Goal: Task Accomplishment & Management: Manage account settings

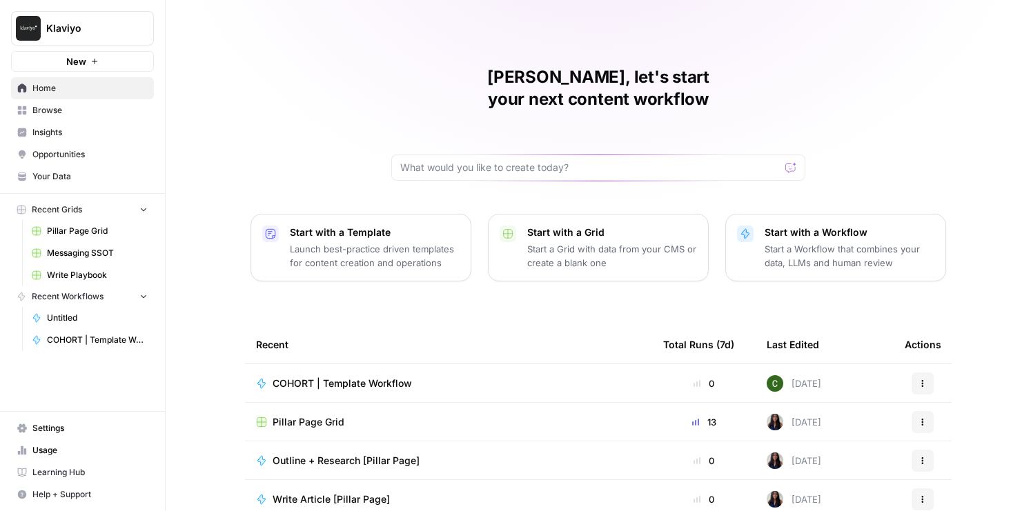
click at [62, 431] on span "Settings" at bounding box center [89, 428] width 115 height 12
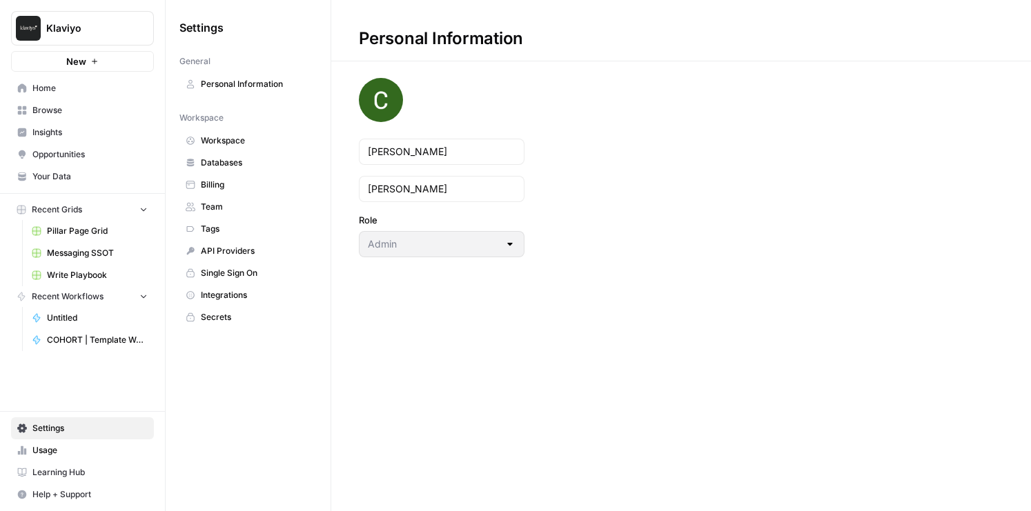
click at [233, 203] on span "Team" at bounding box center [256, 207] width 110 height 12
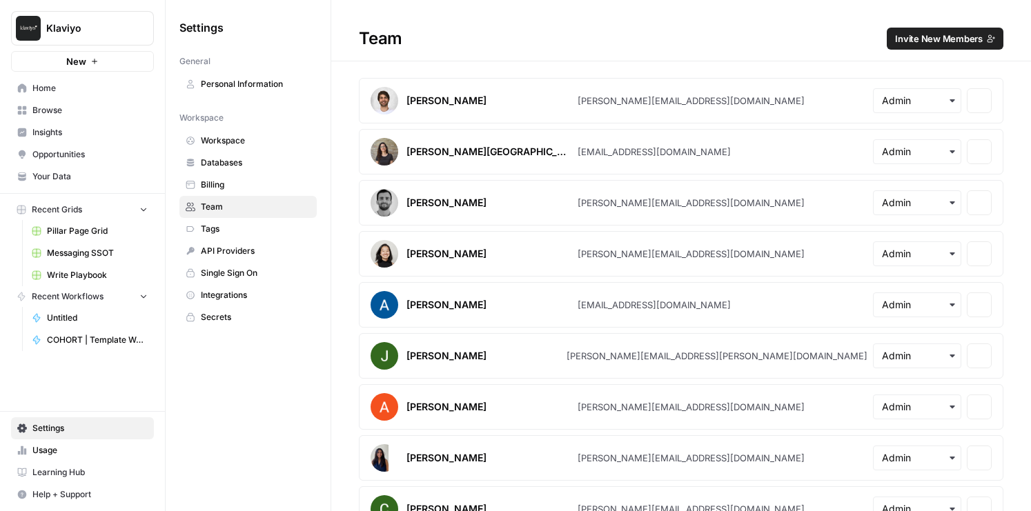
click at [942, 40] on span "Invite New Members" at bounding box center [939, 39] width 88 height 14
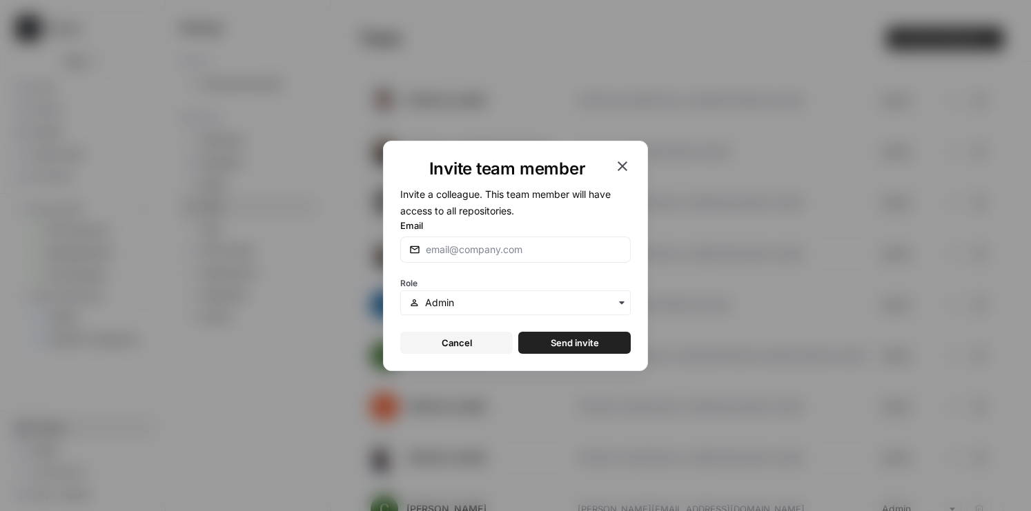
click at [493, 265] on form "Invite a colleague. This team member will have access to all repositories. Emai…" at bounding box center [515, 270] width 230 height 168
click at [493, 255] on input "Email" at bounding box center [524, 250] width 196 height 14
paste input "[PERSON_NAME][EMAIL_ADDRESS][PERSON_NAME][DOMAIN_NAME]"
type input "[PERSON_NAME][EMAIL_ADDRESS][PERSON_NAME][DOMAIN_NAME]"
click at [477, 306] on input "text" at bounding box center [523, 303] width 197 height 14
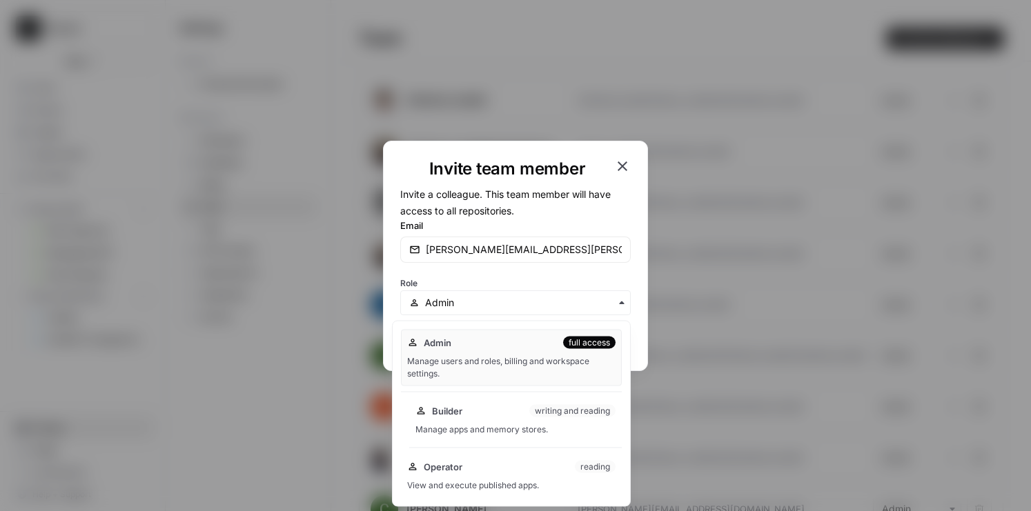
click at [467, 426] on div "Manage apps and memory stores." at bounding box center [515, 430] width 200 height 12
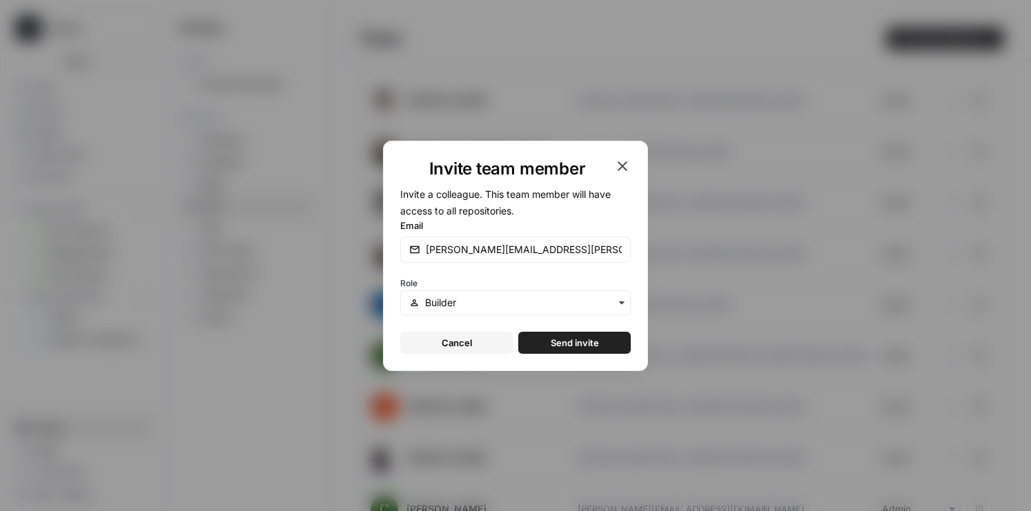
click at [577, 348] on span "Send invite" at bounding box center [575, 343] width 48 height 14
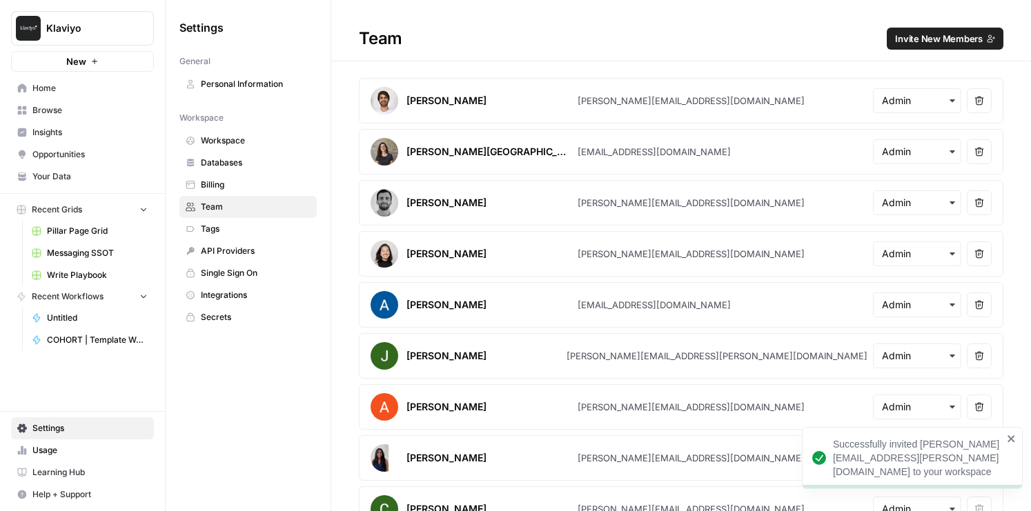
click at [908, 39] on span "Invite New Members" at bounding box center [939, 39] width 88 height 14
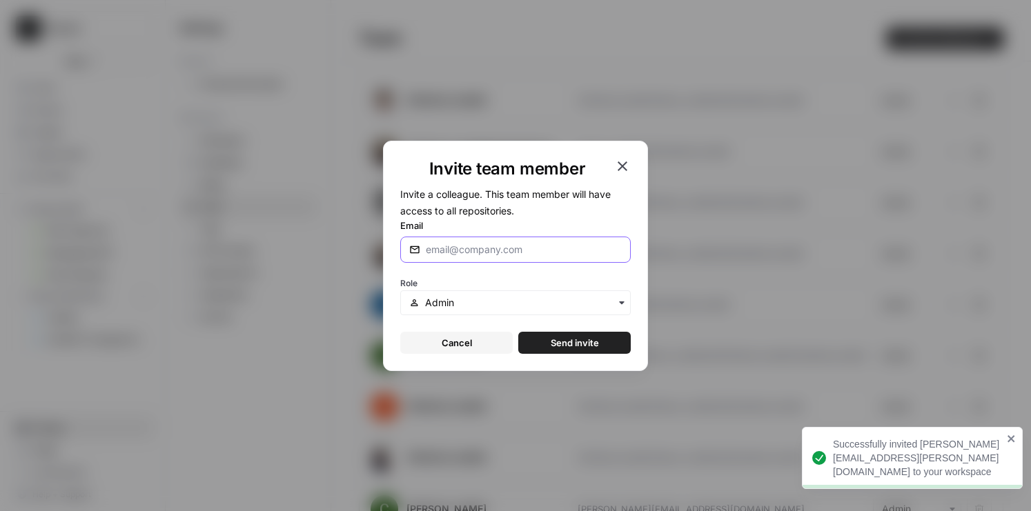
click at [469, 253] on input "Email" at bounding box center [524, 250] width 196 height 14
paste input "[PERSON_NAME][EMAIL_ADDRESS][PERSON_NAME][DOMAIN_NAME]"
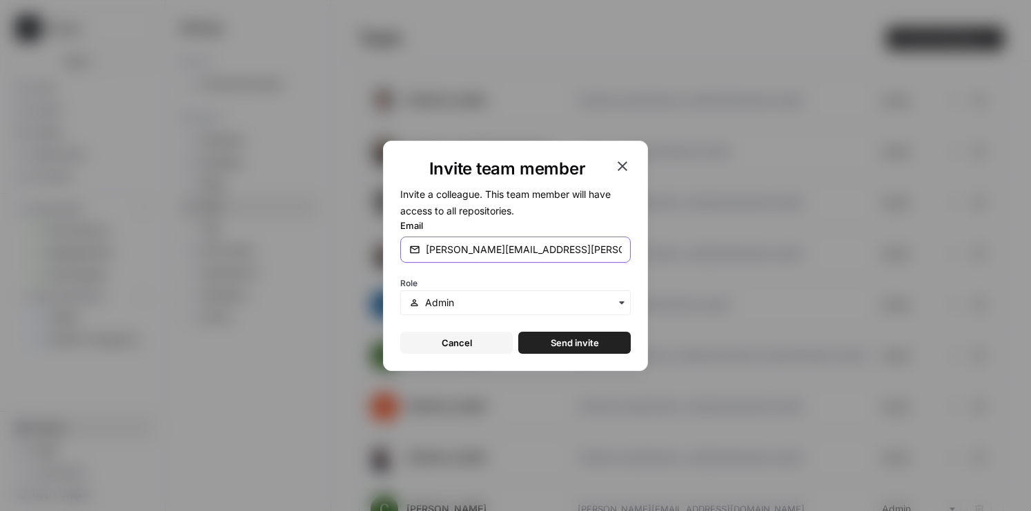
type input "[PERSON_NAME][EMAIL_ADDRESS][PERSON_NAME][DOMAIN_NAME]"
click at [482, 300] on input "text" at bounding box center [523, 303] width 197 height 14
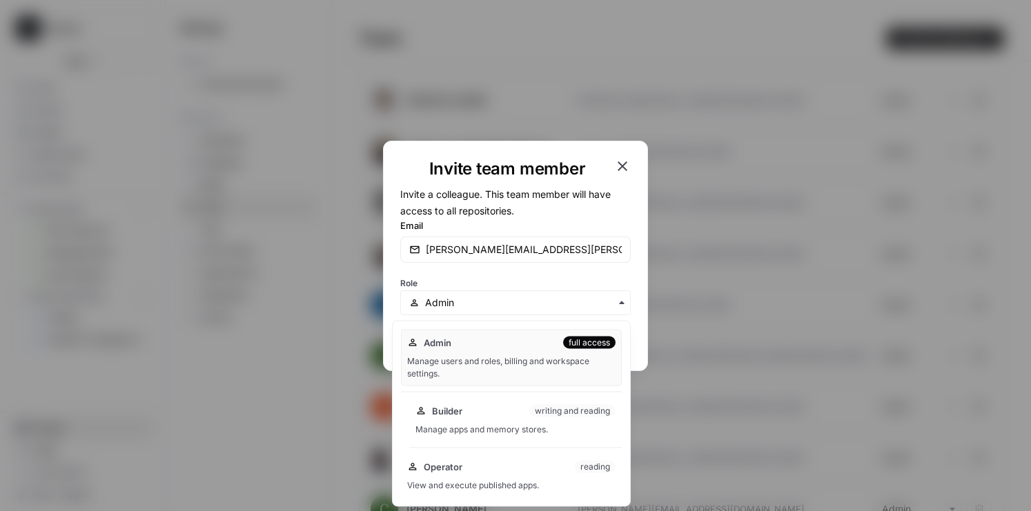
click at [469, 408] on div "Builder writing and reading" at bounding box center [515, 411] width 200 height 14
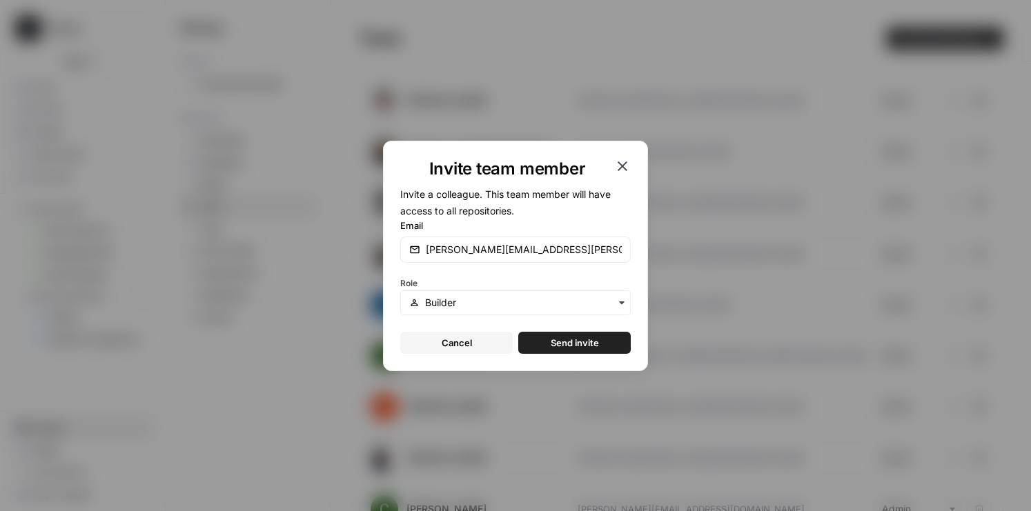
click at [593, 346] on span "Send invite" at bounding box center [575, 343] width 48 height 14
